Goal: Information Seeking & Learning: Learn about a topic

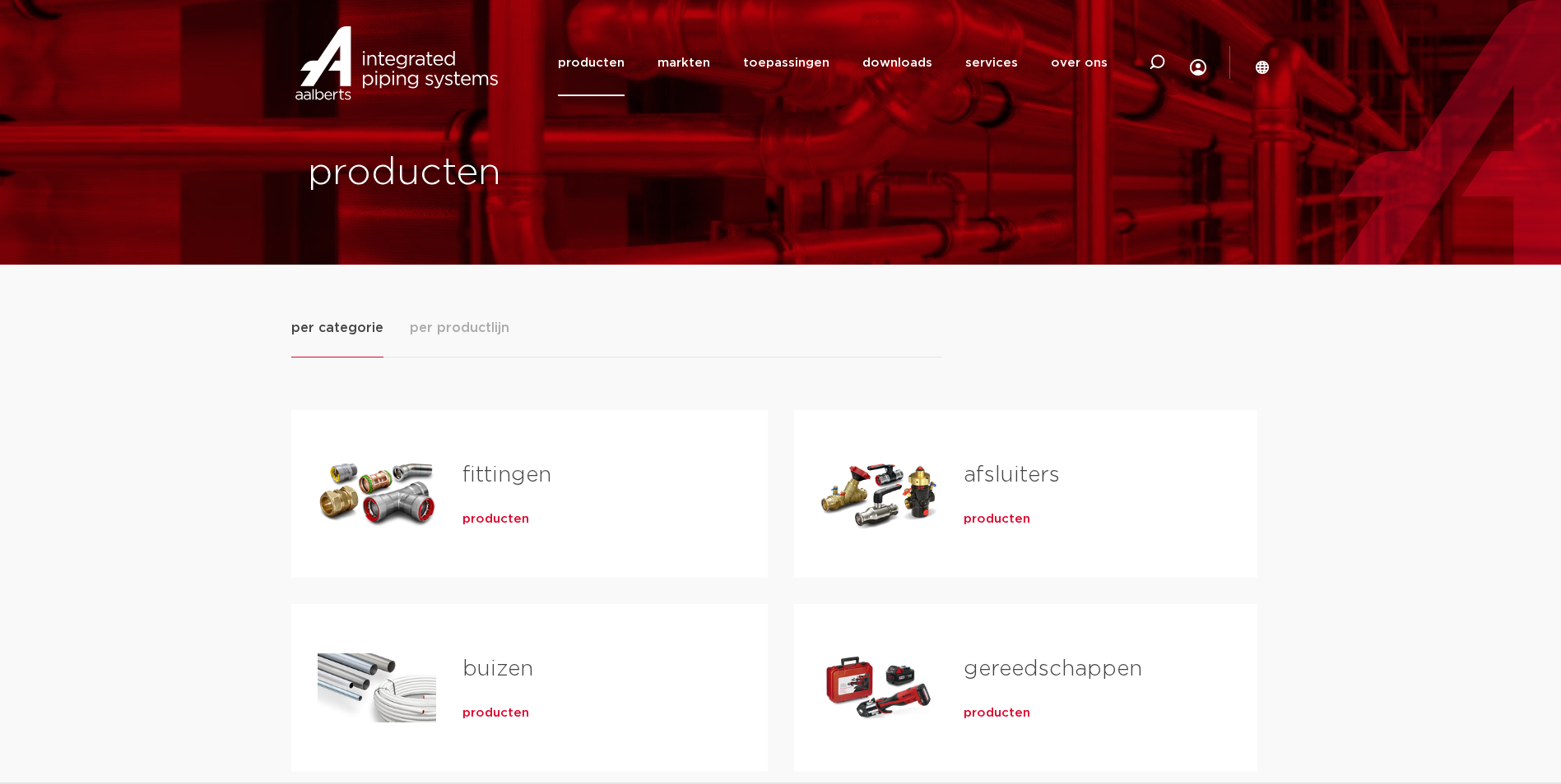
click at [497, 519] on span "producten" at bounding box center [496, 519] width 67 height 17
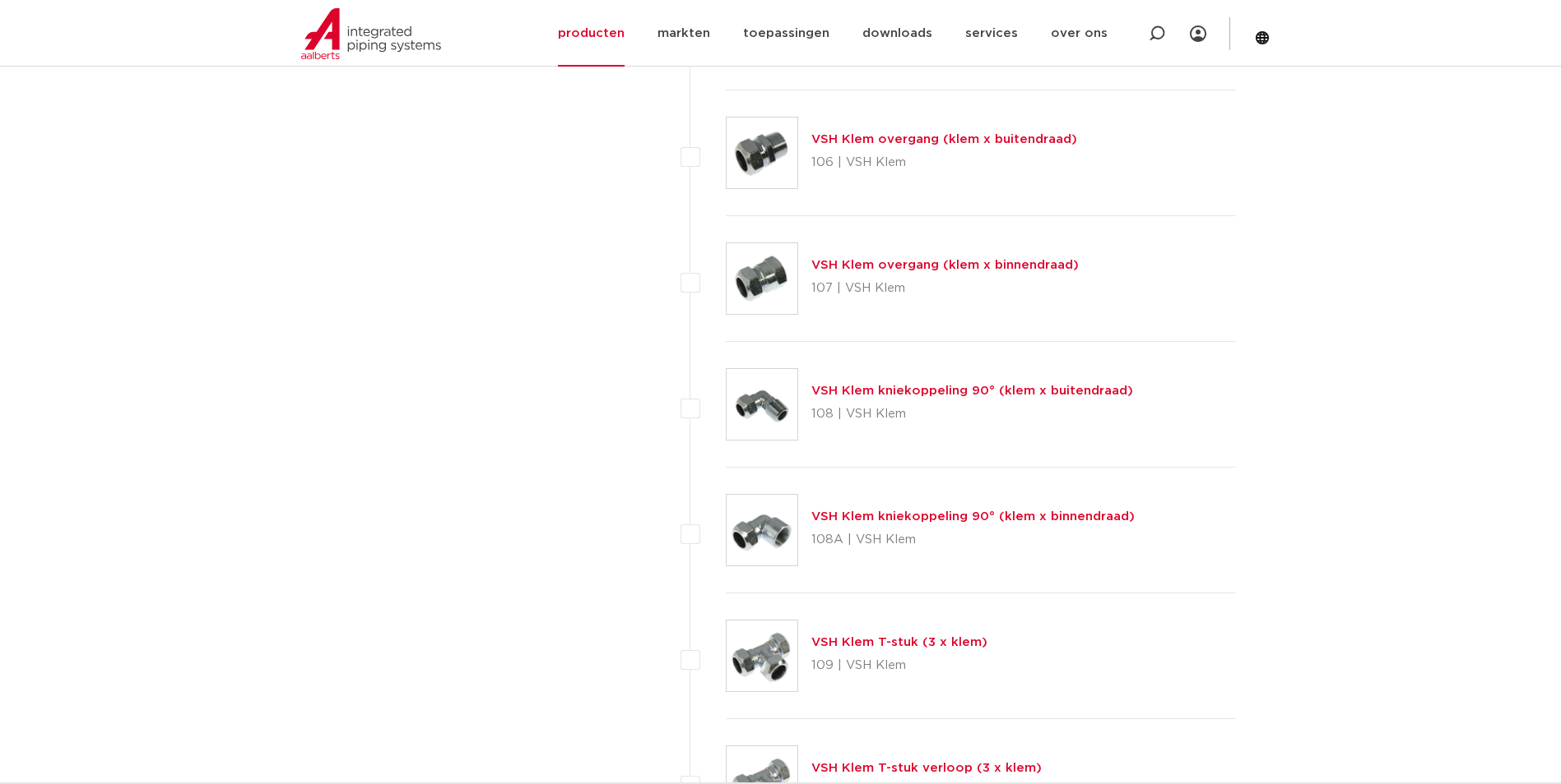
scroll to position [1644, 0]
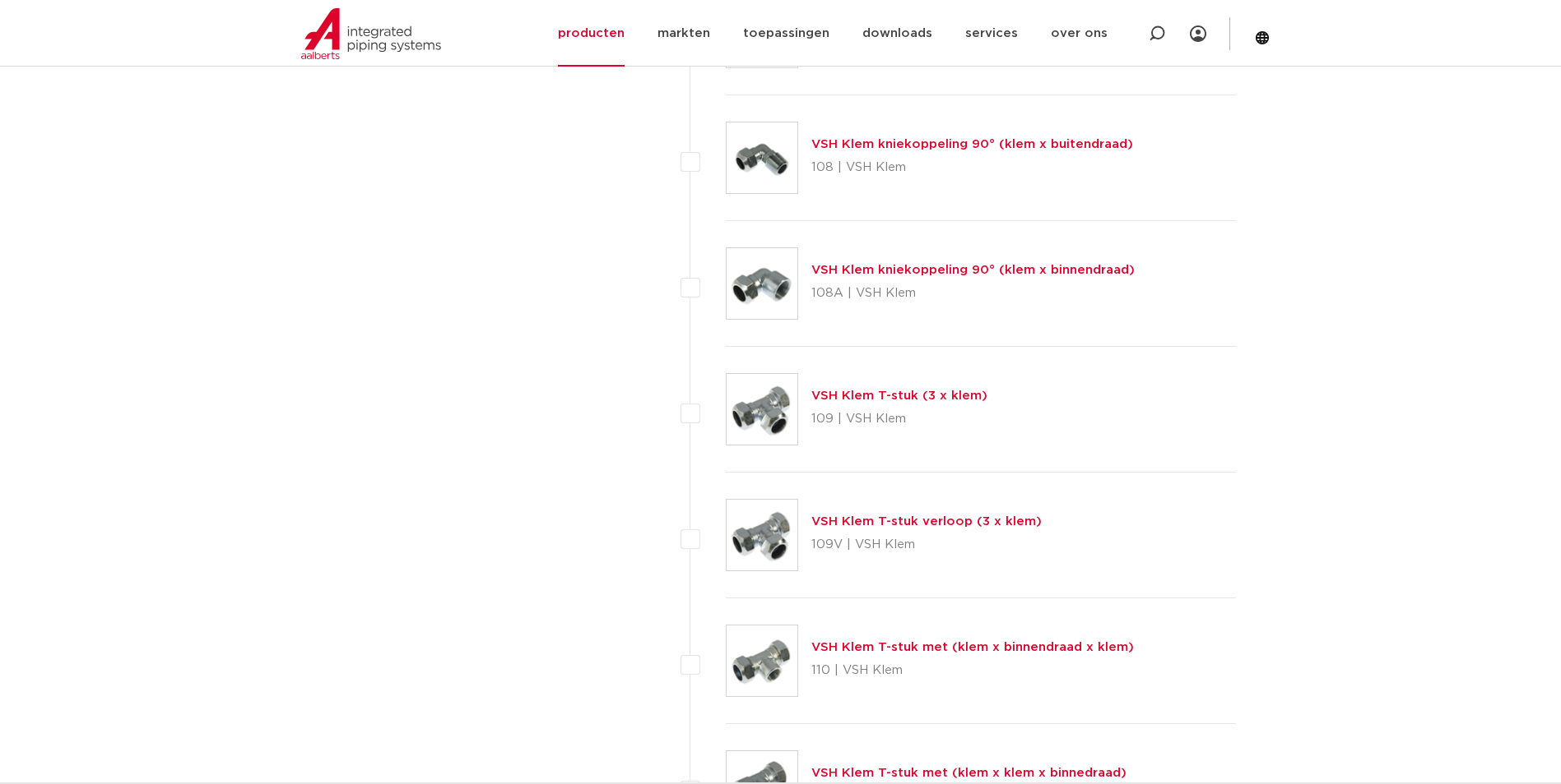
click at [969, 526] on link "VSH Klem T-stuk verloop (3 x klem)" at bounding box center [926, 521] width 230 height 12
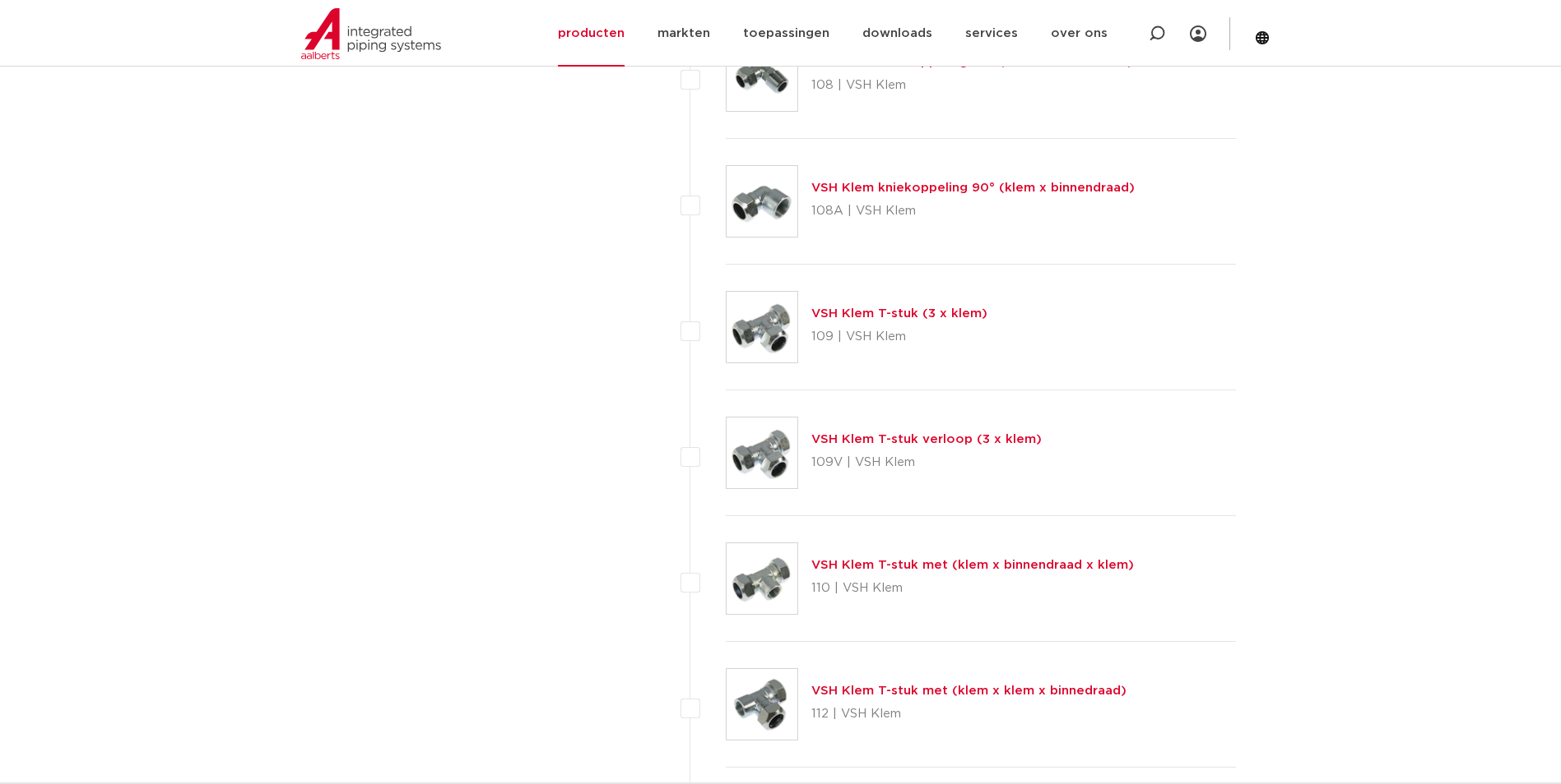
click at [1025, 564] on link "VSH Klem T-stuk met (klem x binnendraad x klem)" at bounding box center [972, 565] width 323 height 12
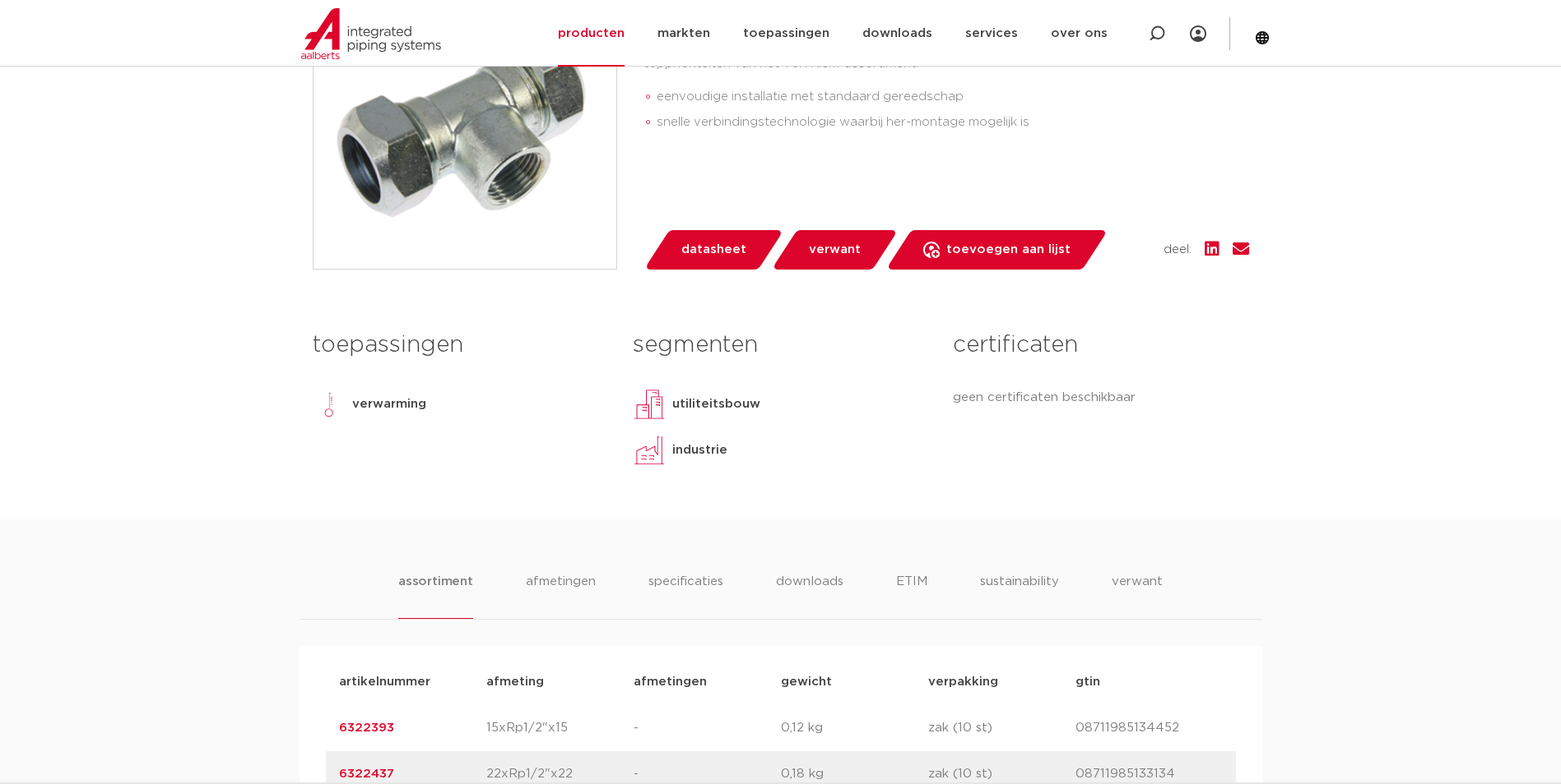
scroll to position [740, 0]
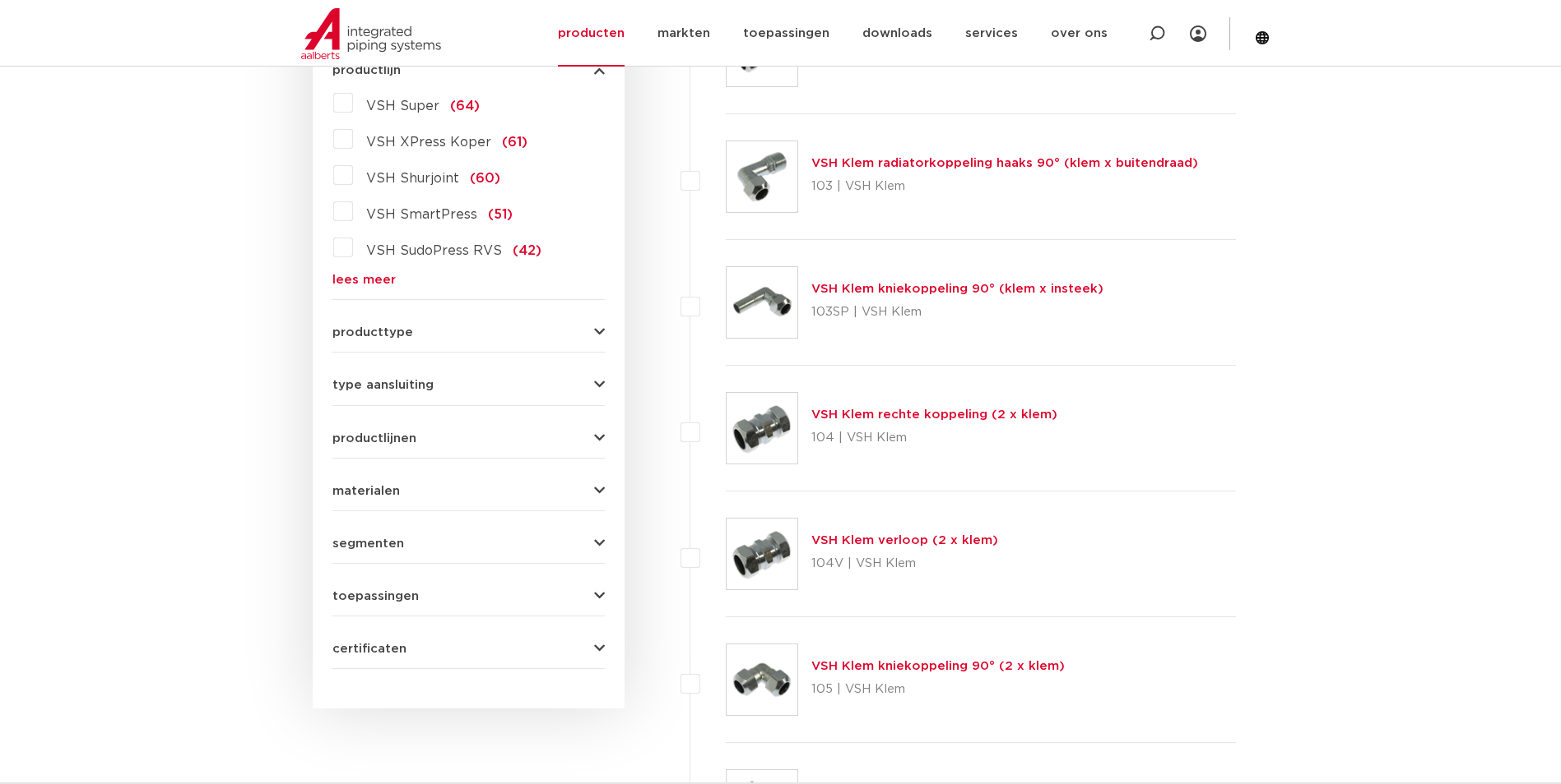
scroll to position [328, 0]
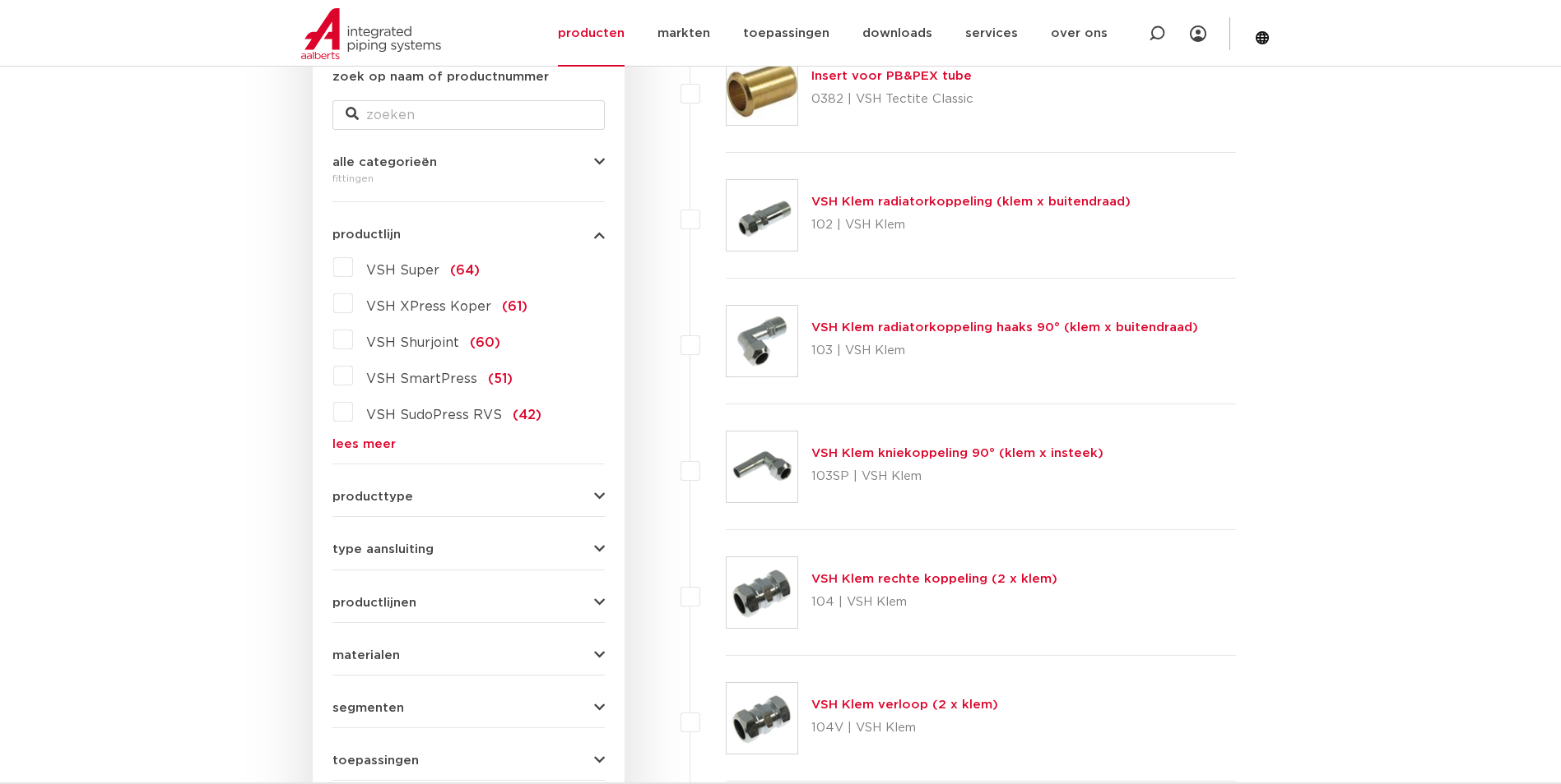
click at [353, 271] on label "VSH Super (64)" at bounding box center [416, 267] width 127 height 27
click at [0, 0] on input "VSH Super (64)" at bounding box center [0, 0] width 0 height 0
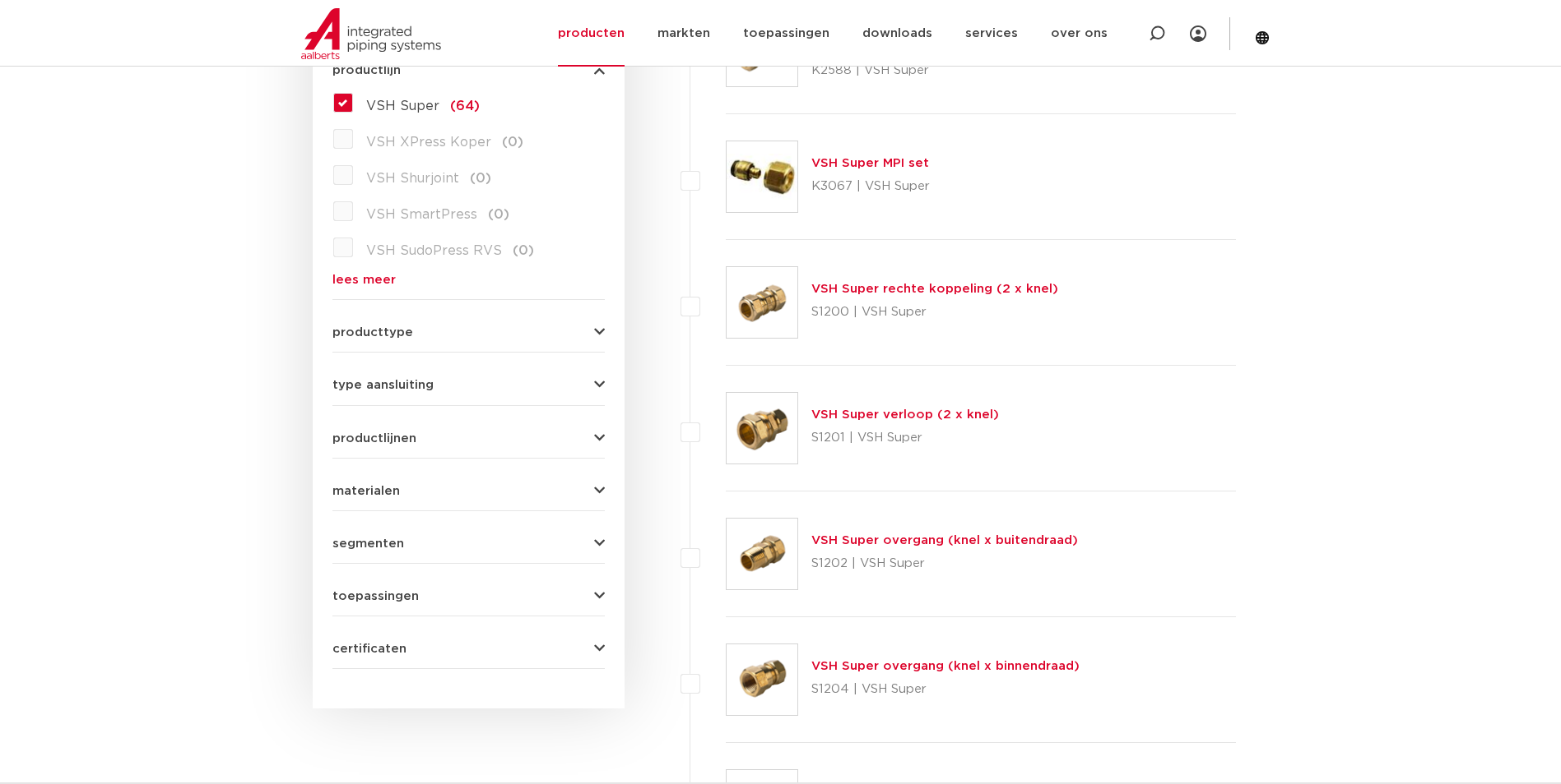
scroll to position [493, 0]
click at [1011, 544] on link "VSH Super overgang (knel x buitendraad)" at bounding box center [944, 541] width 266 height 12
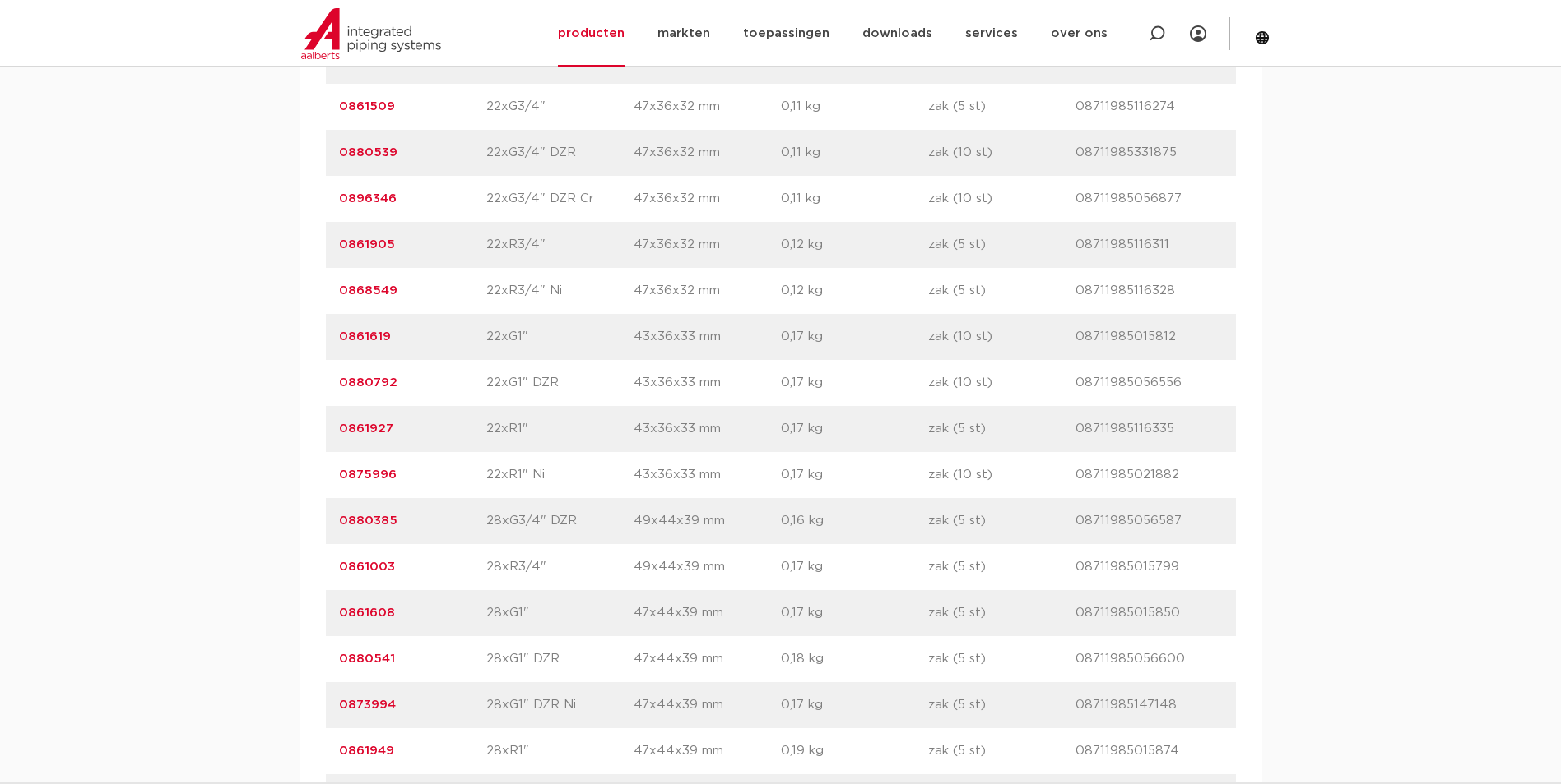
scroll to position [3700, 0]
